Goal: Use online tool/utility: Utilize a website feature to perform a specific function

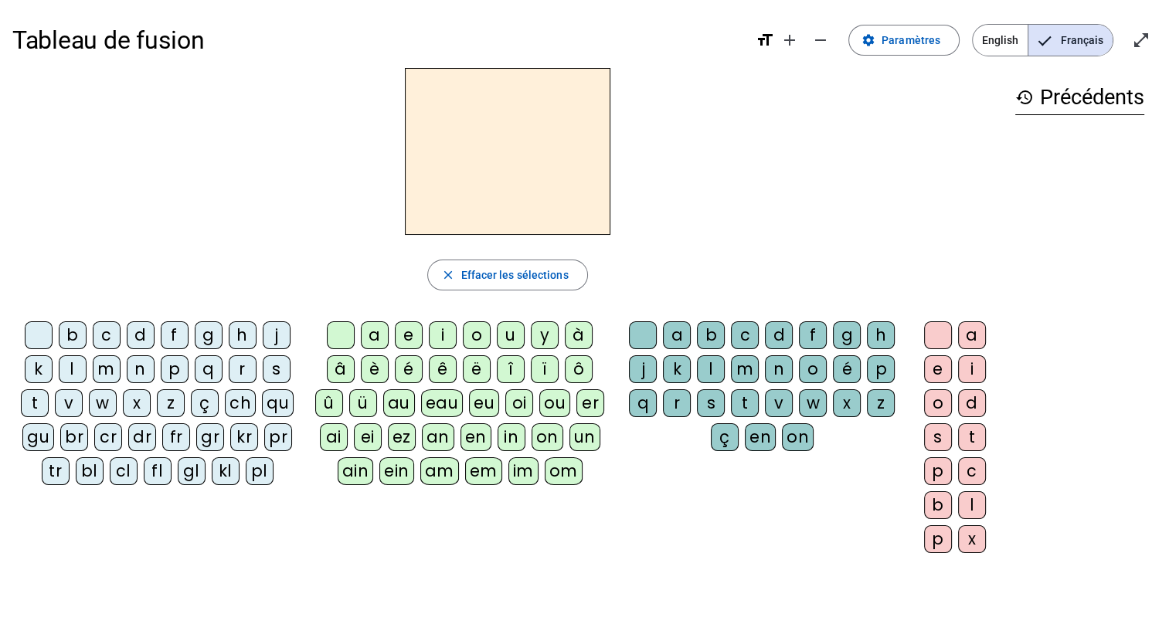
click at [78, 364] on div "l" at bounding box center [73, 370] width 28 height 28
click at [365, 332] on div "a" at bounding box center [375, 336] width 28 height 28
click at [747, 329] on div "c" at bounding box center [745, 336] width 28 height 28
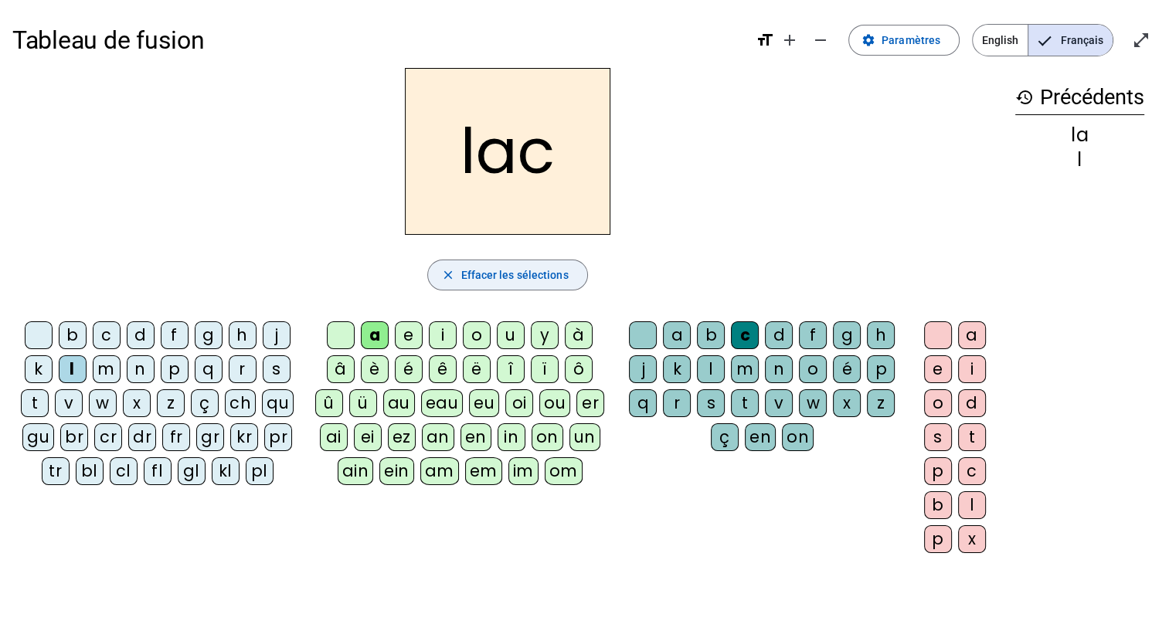
click at [482, 274] on span "Effacer les sélections" at bounding box center [514, 275] width 107 height 19
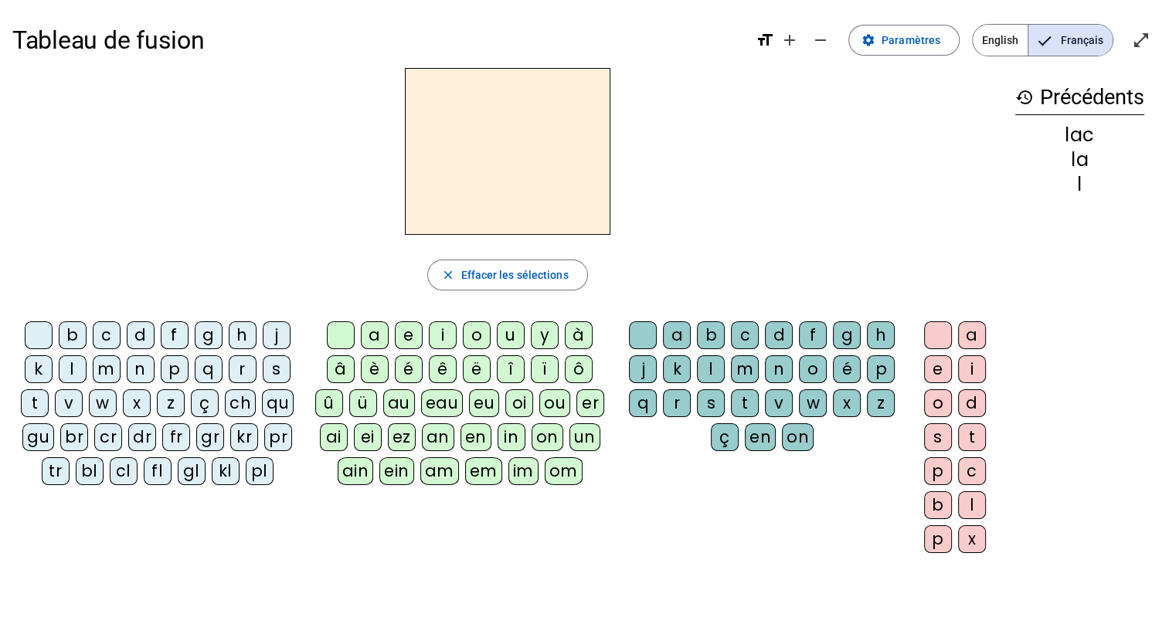
click at [68, 331] on div "b" at bounding box center [73, 336] width 28 height 28
click at [373, 335] on div "a" at bounding box center [375, 336] width 28 height 28
click at [741, 334] on div "c" at bounding box center [745, 336] width 28 height 28
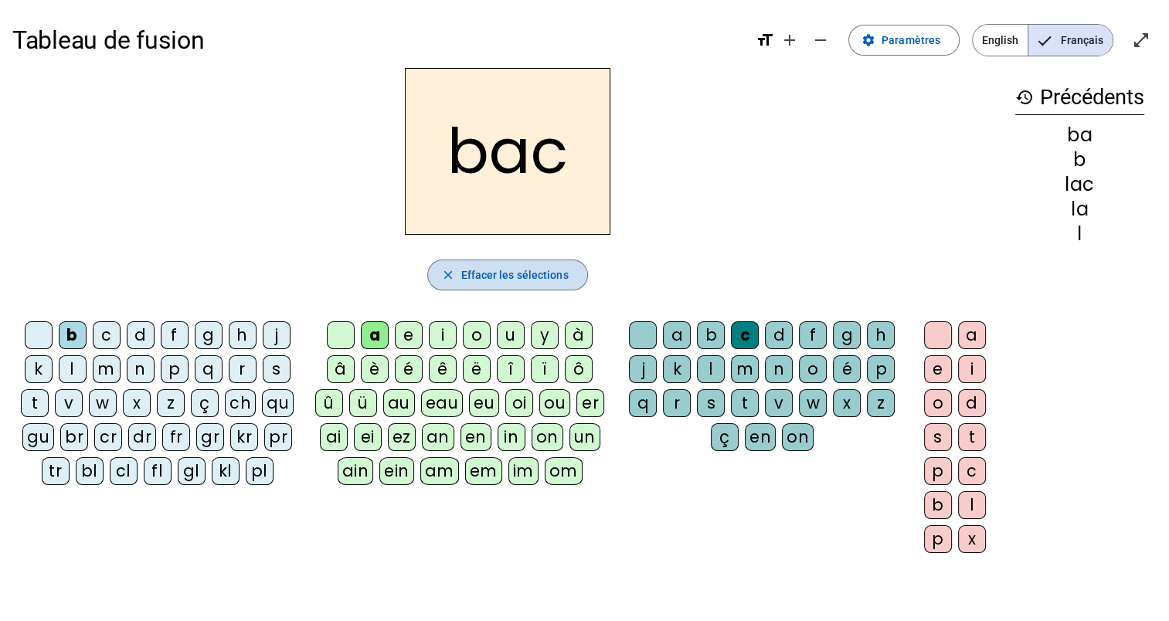
click at [510, 284] on span "button" at bounding box center [507, 275] width 158 height 37
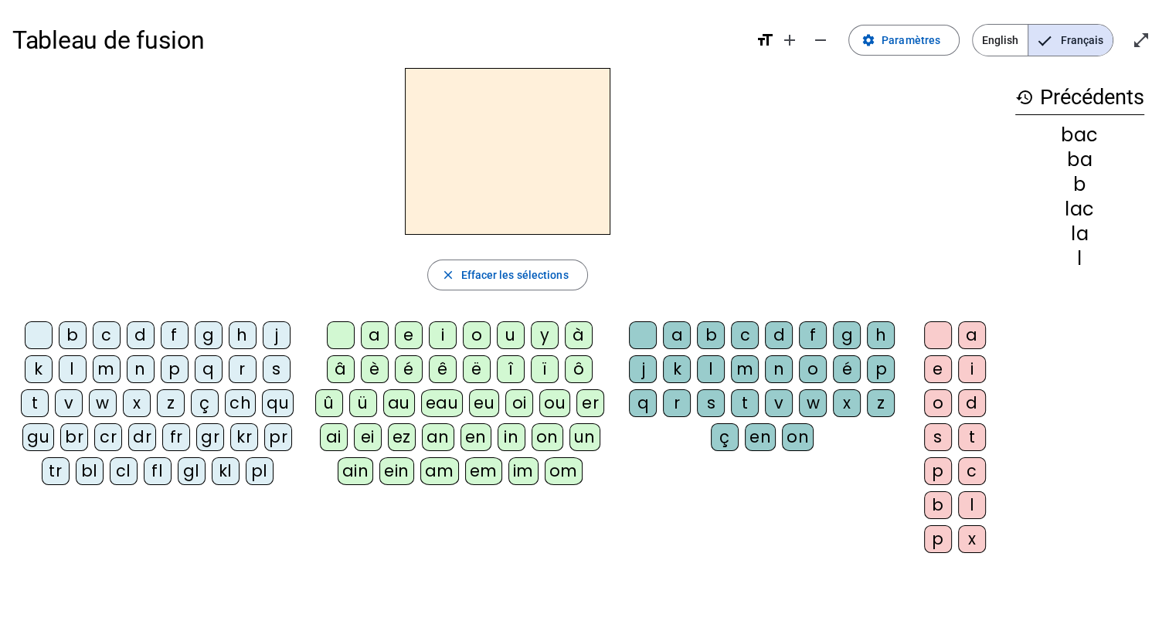
click at [70, 328] on div "b" at bounding box center [73, 336] width 28 height 28
click at [473, 331] on div "o" at bounding box center [477, 336] width 28 height 28
click at [744, 329] on div "c" at bounding box center [745, 336] width 28 height 28
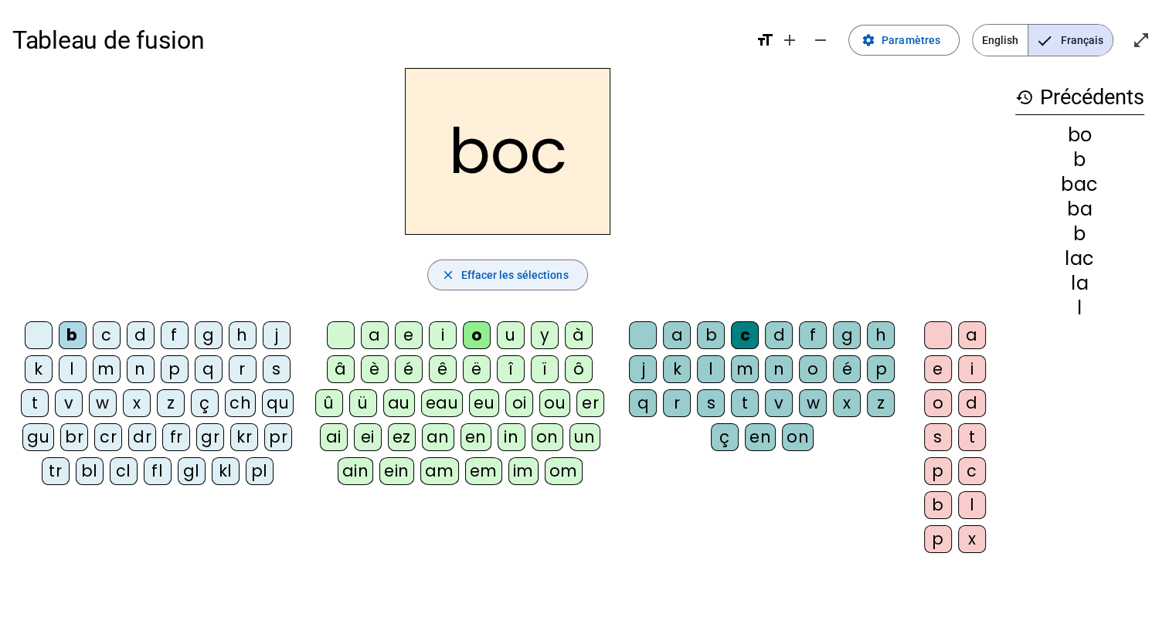
click at [529, 284] on span "button" at bounding box center [507, 275] width 158 height 37
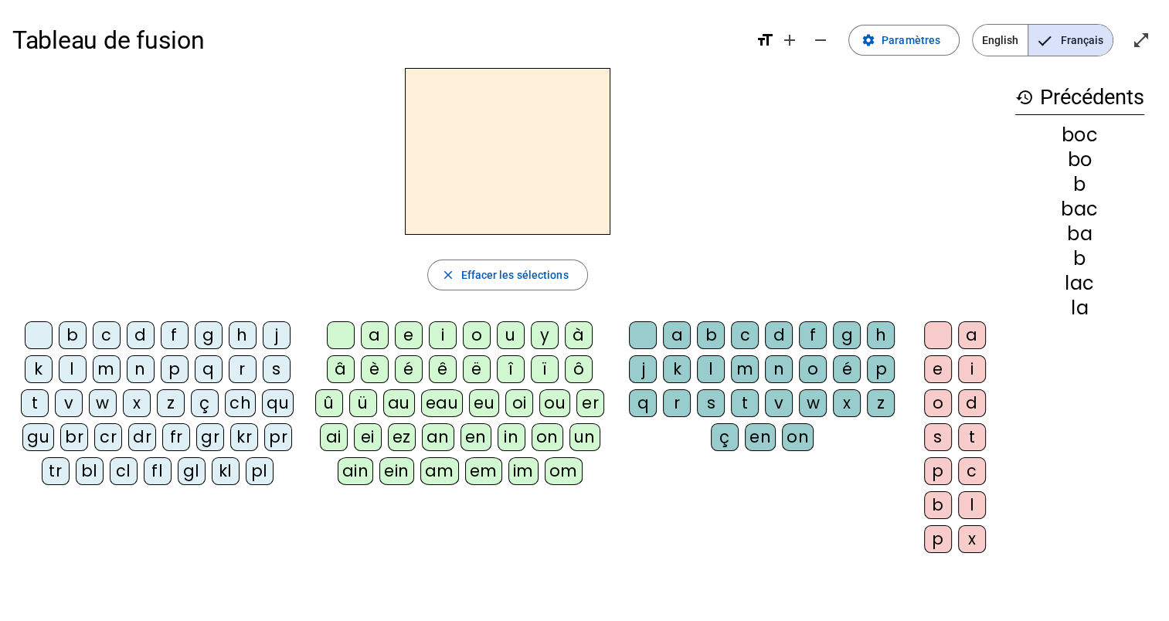
click at [80, 329] on div "b" at bounding box center [73, 336] width 28 height 28
click at [475, 328] on div "o" at bounding box center [477, 336] width 28 height 28
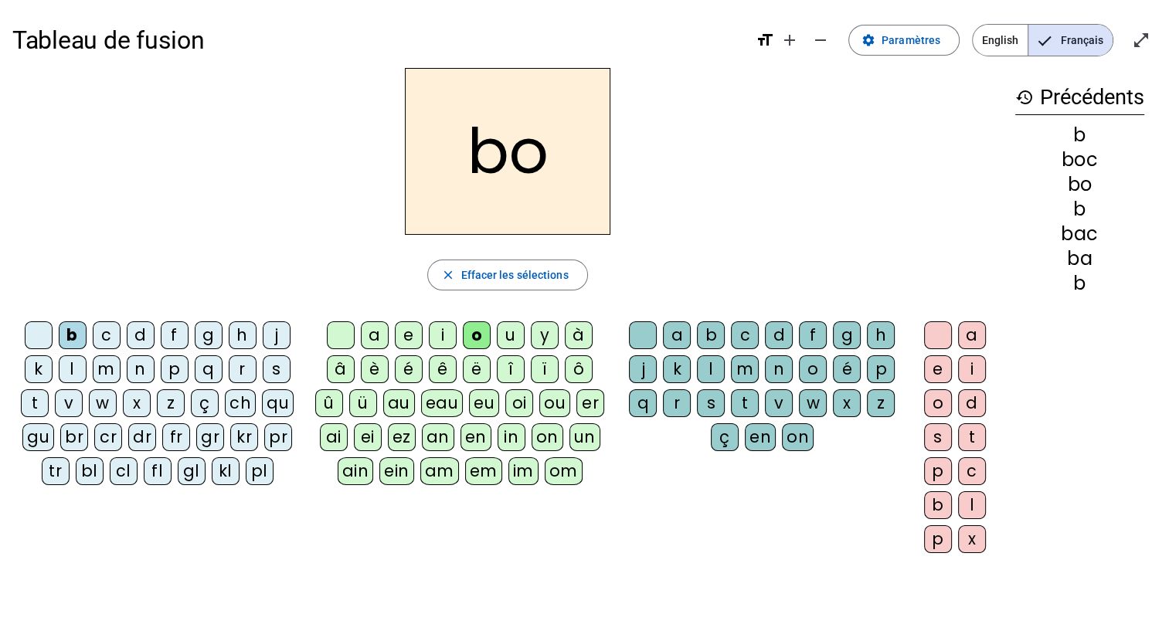
click at [711, 369] on div "l" at bounding box center [711, 370] width 28 height 28
